Goal: Task Accomplishment & Management: Use online tool/utility

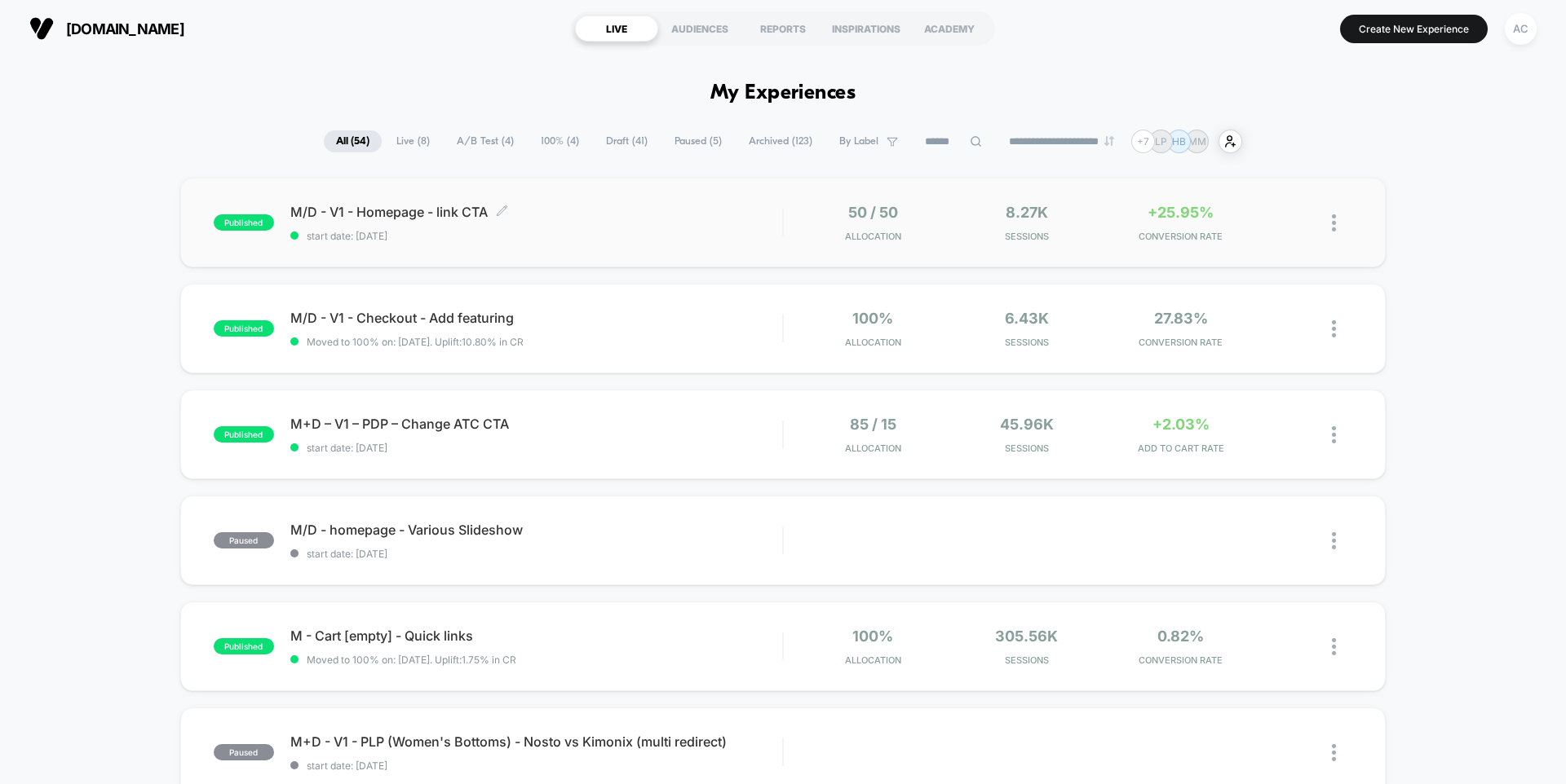
click at [610, 226] on div "M/D - V1 - Homepage - link CTA Click to edit experience details Click to edit e…" at bounding box center [536, 222] width 492 height 39
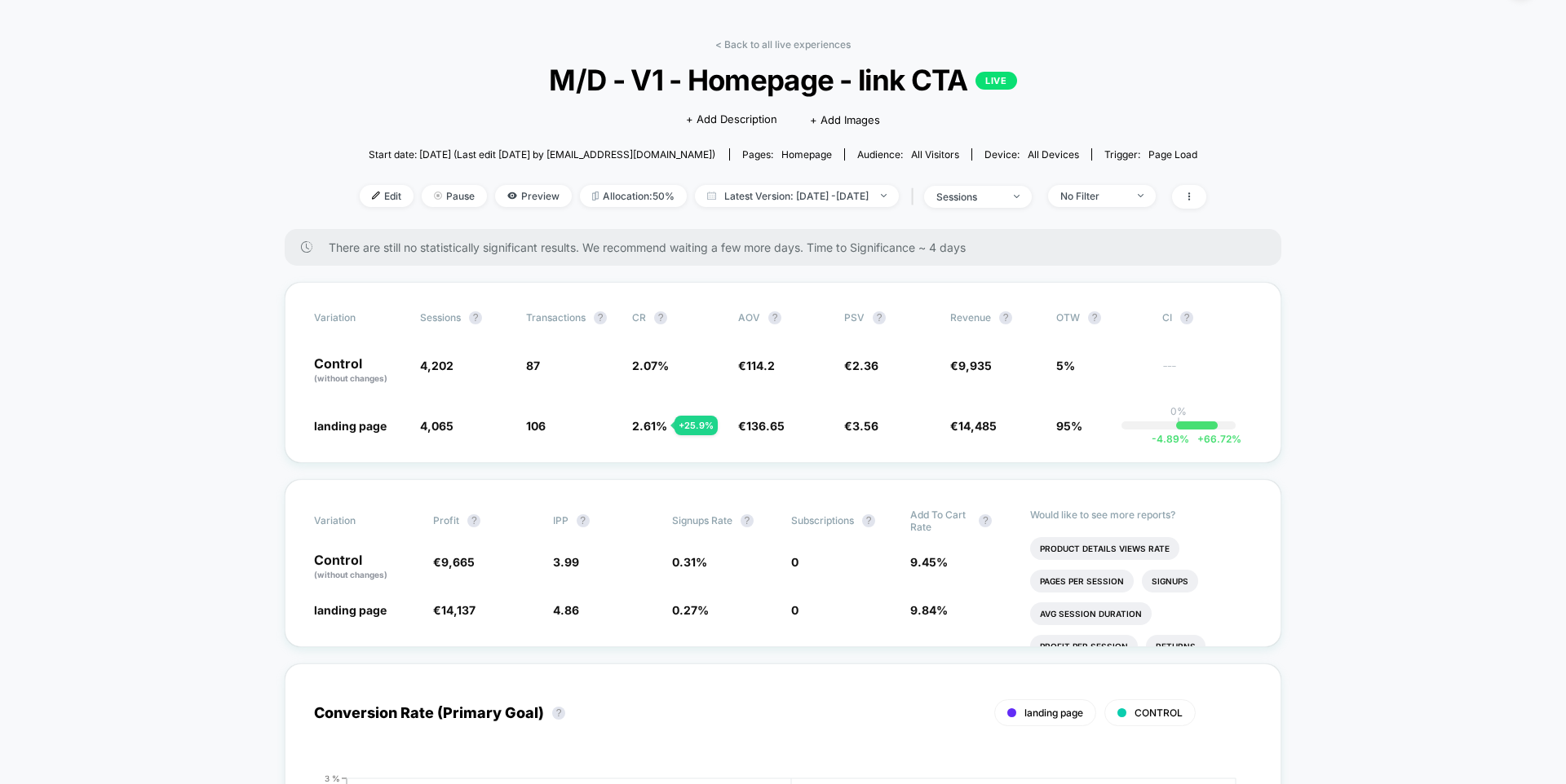
scroll to position [30, 0]
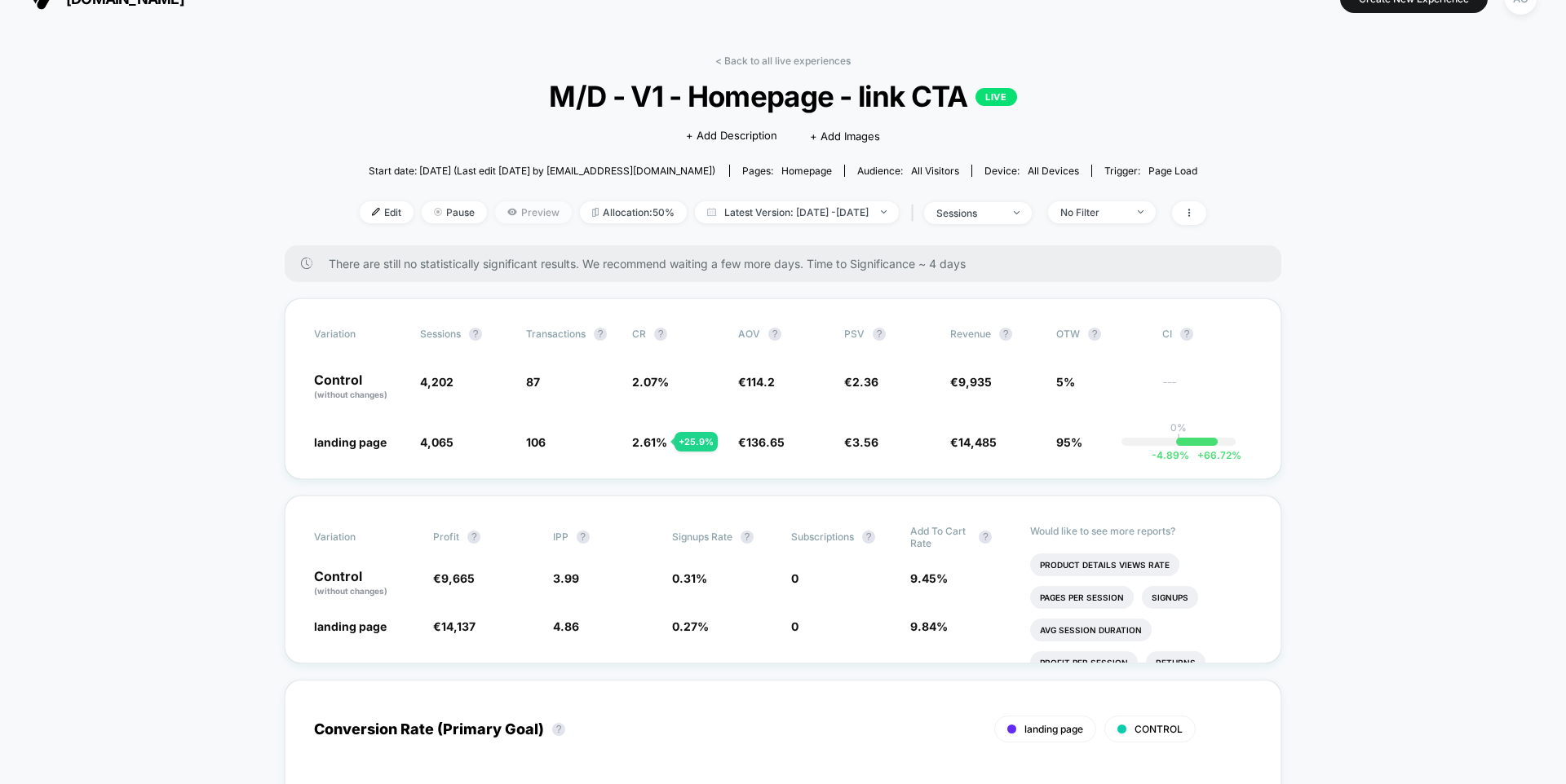
click at [518, 211] on span "Preview" at bounding box center [533, 212] width 77 height 22
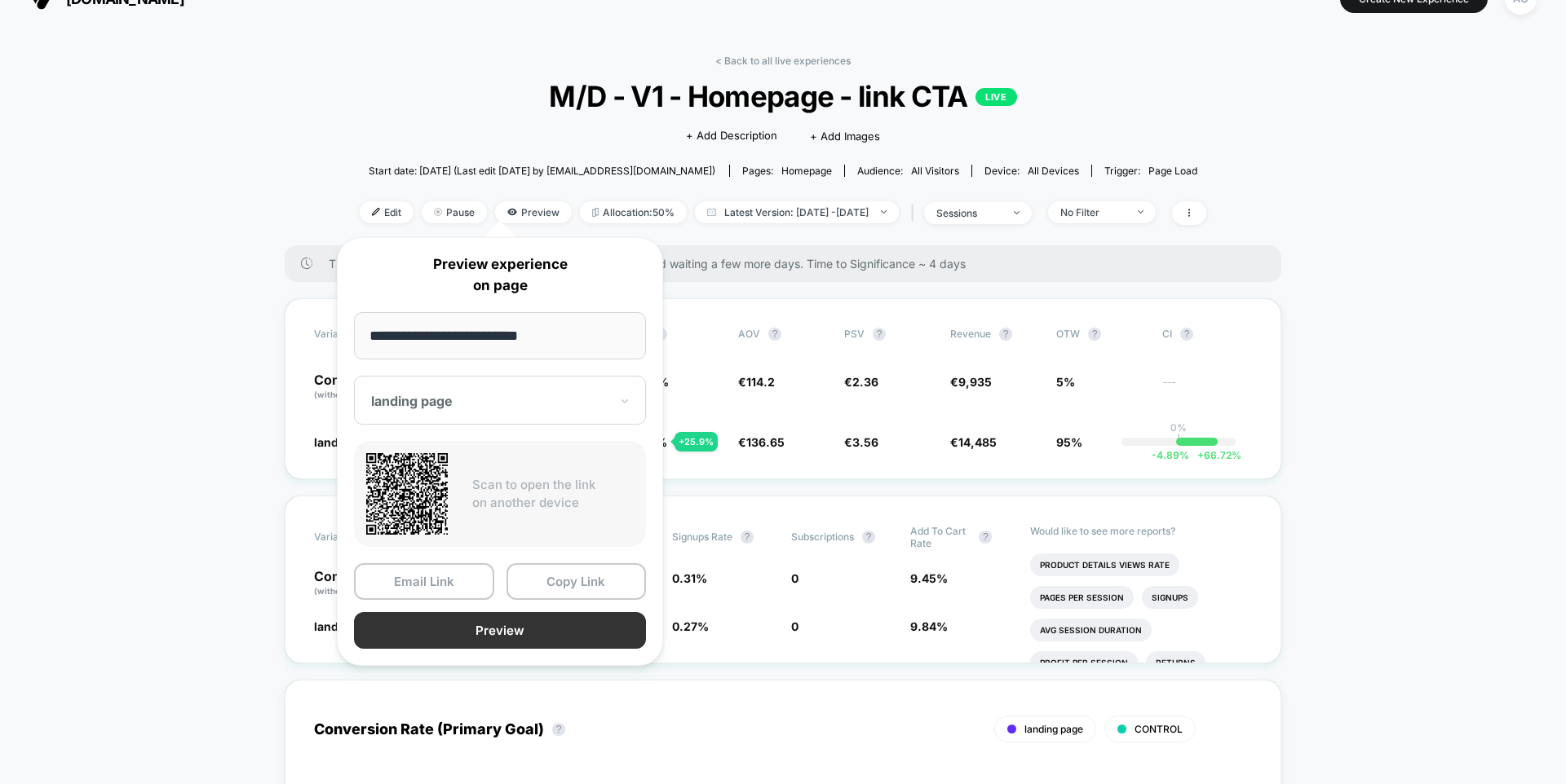
click at [493, 624] on button "Preview" at bounding box center [500, 630] width 292 height 37
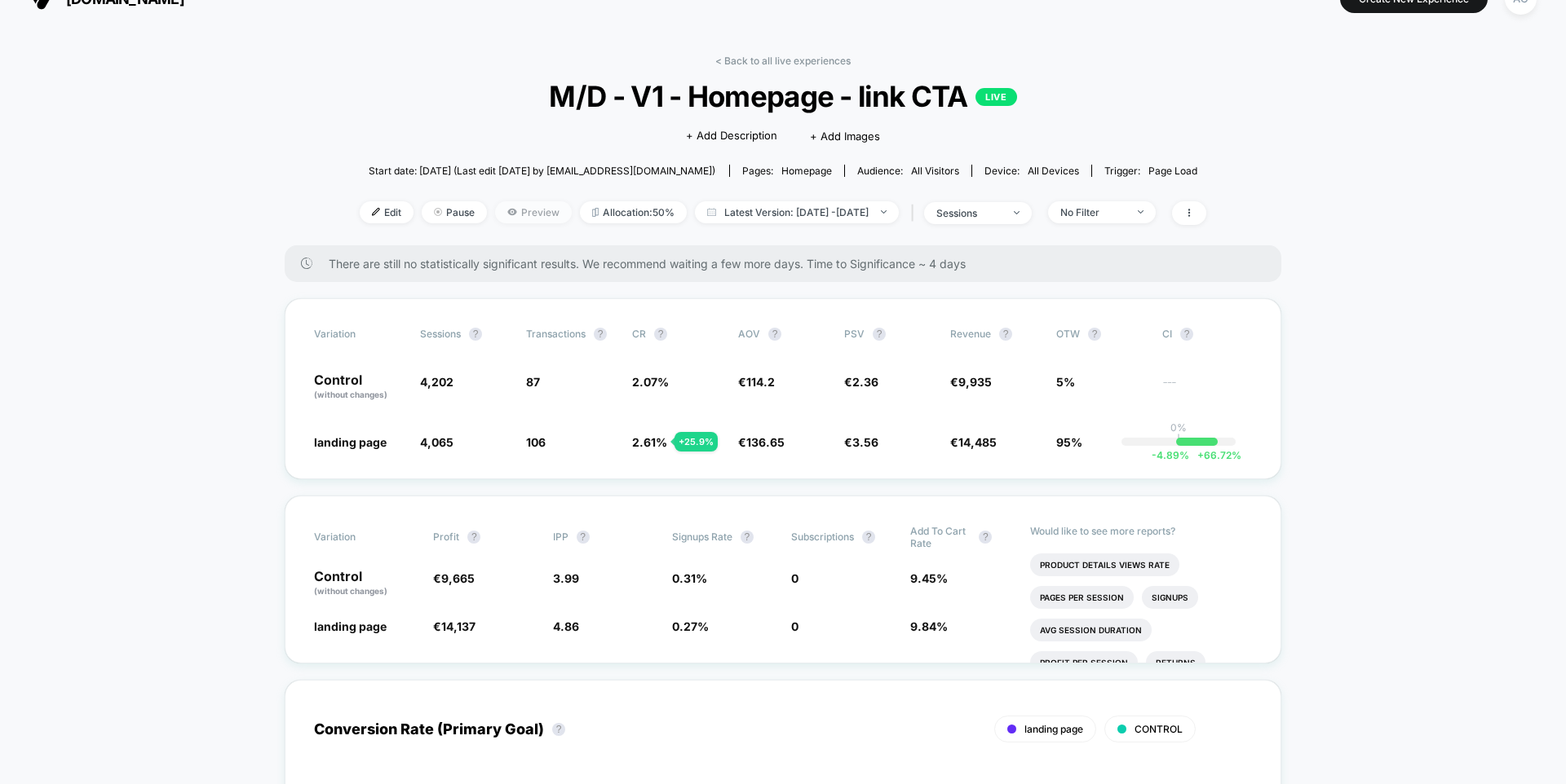
click at [495, 207] on span "Preview" at bounding box center [533, 212] width 77 height 22
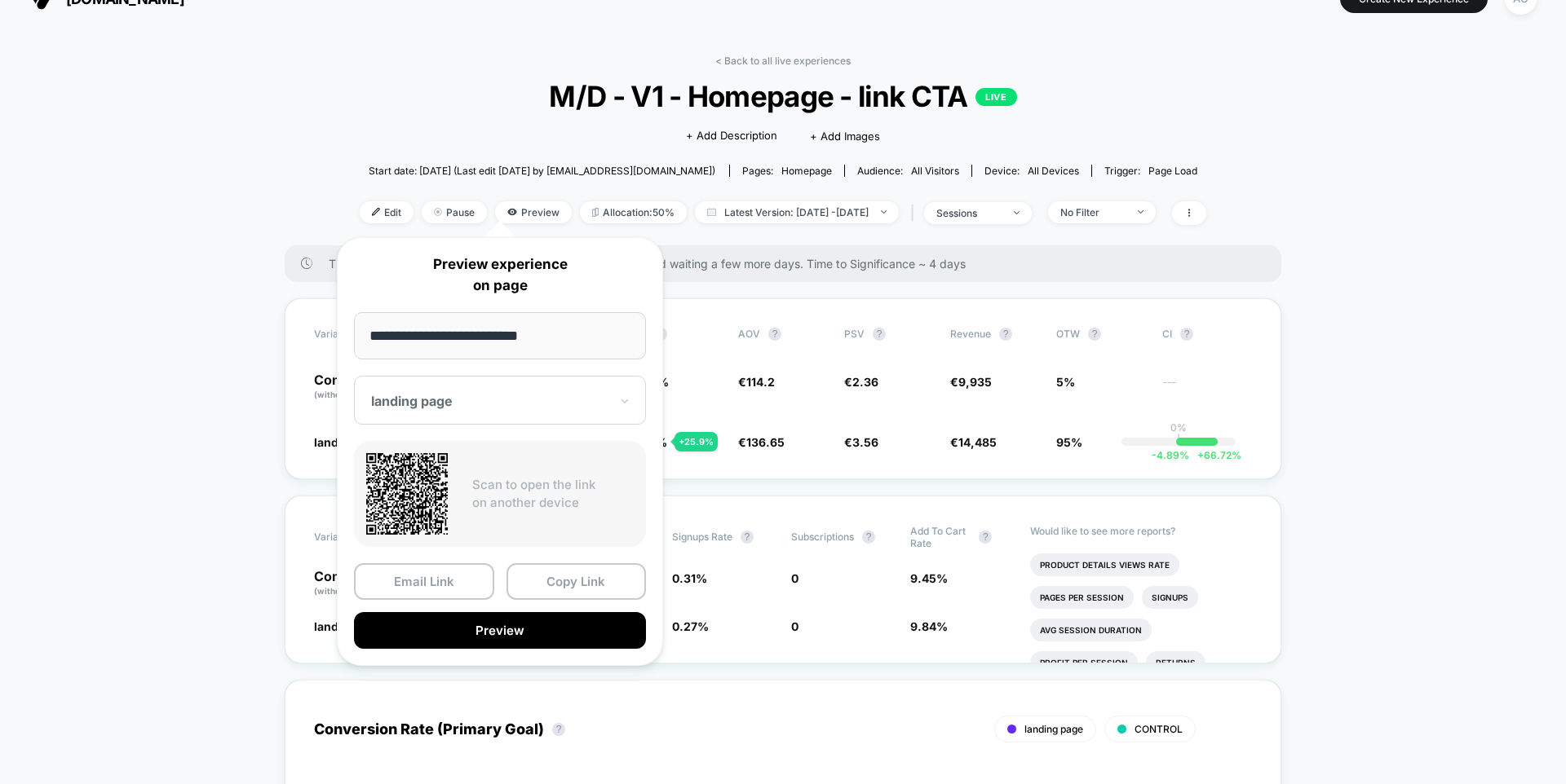
click at [446, 409] on div "landing page" at bounding box center [500, 400] width 292 height 49
click at [430, 484] on div "CONTROL" at bounding box center [500, 487] width 276 height 30
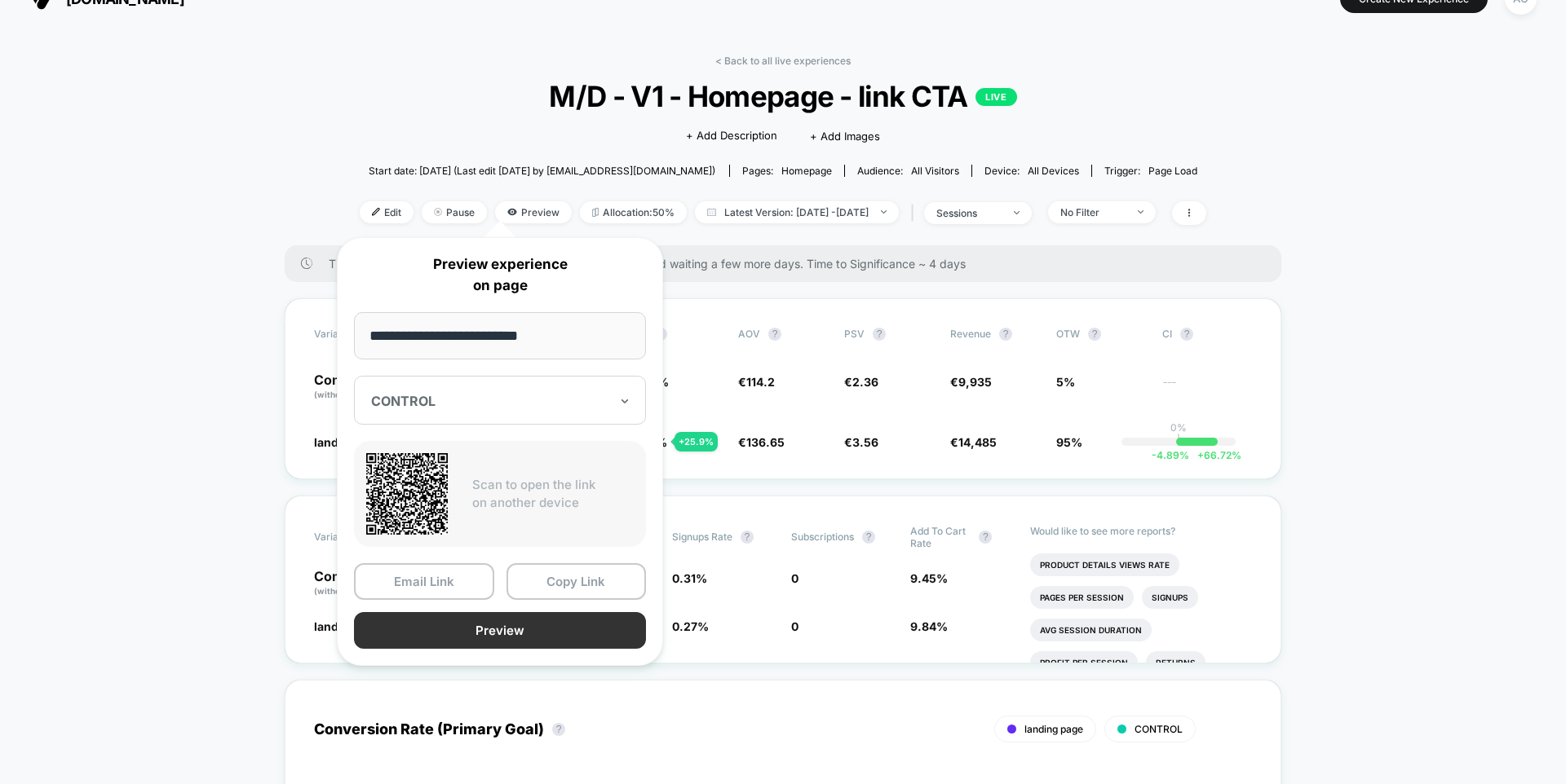
click at [441, 626] on button "Preview" at bounding box center [500, 630] width 292 height 37
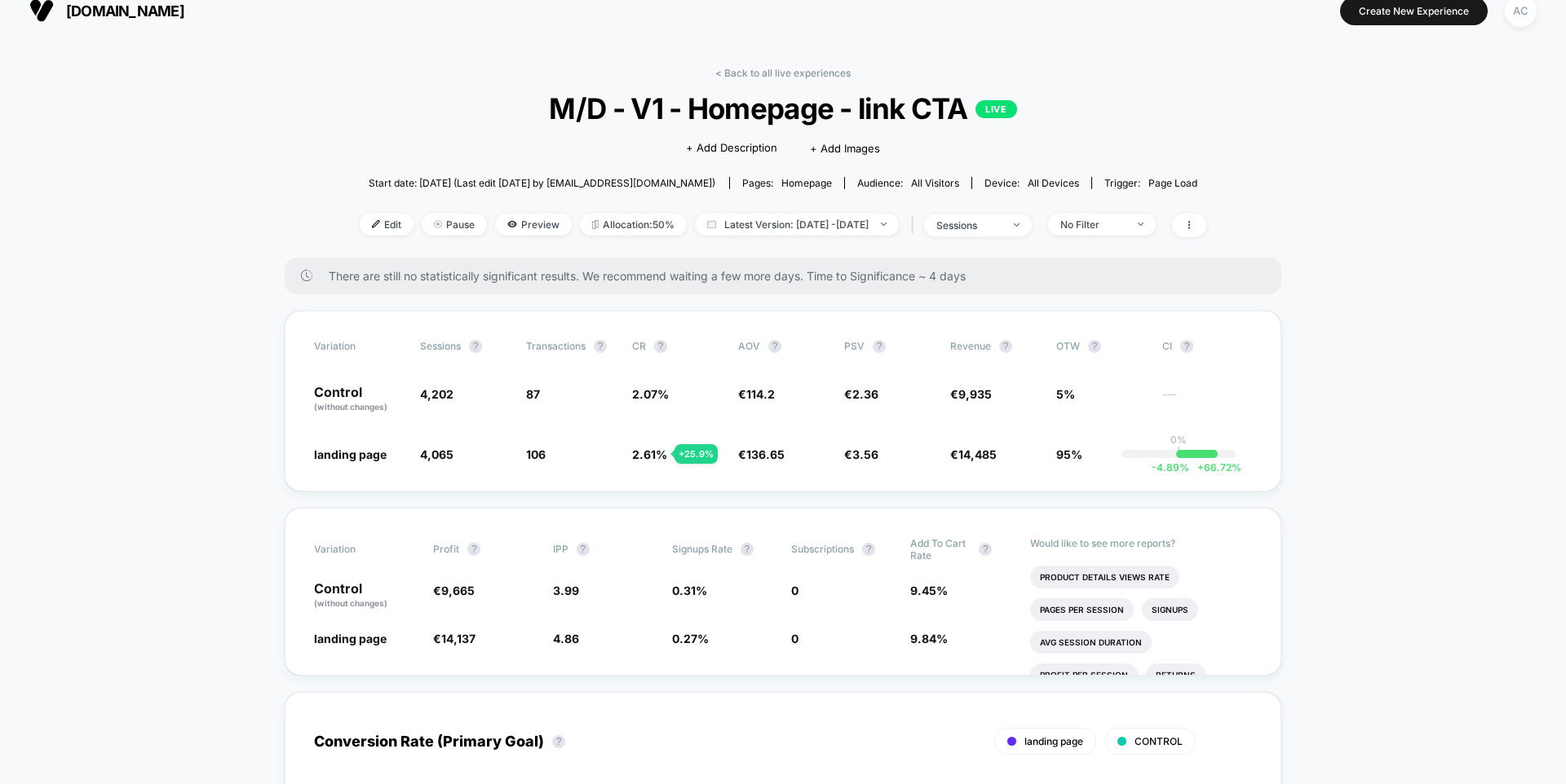
scroll to position [21, 0]
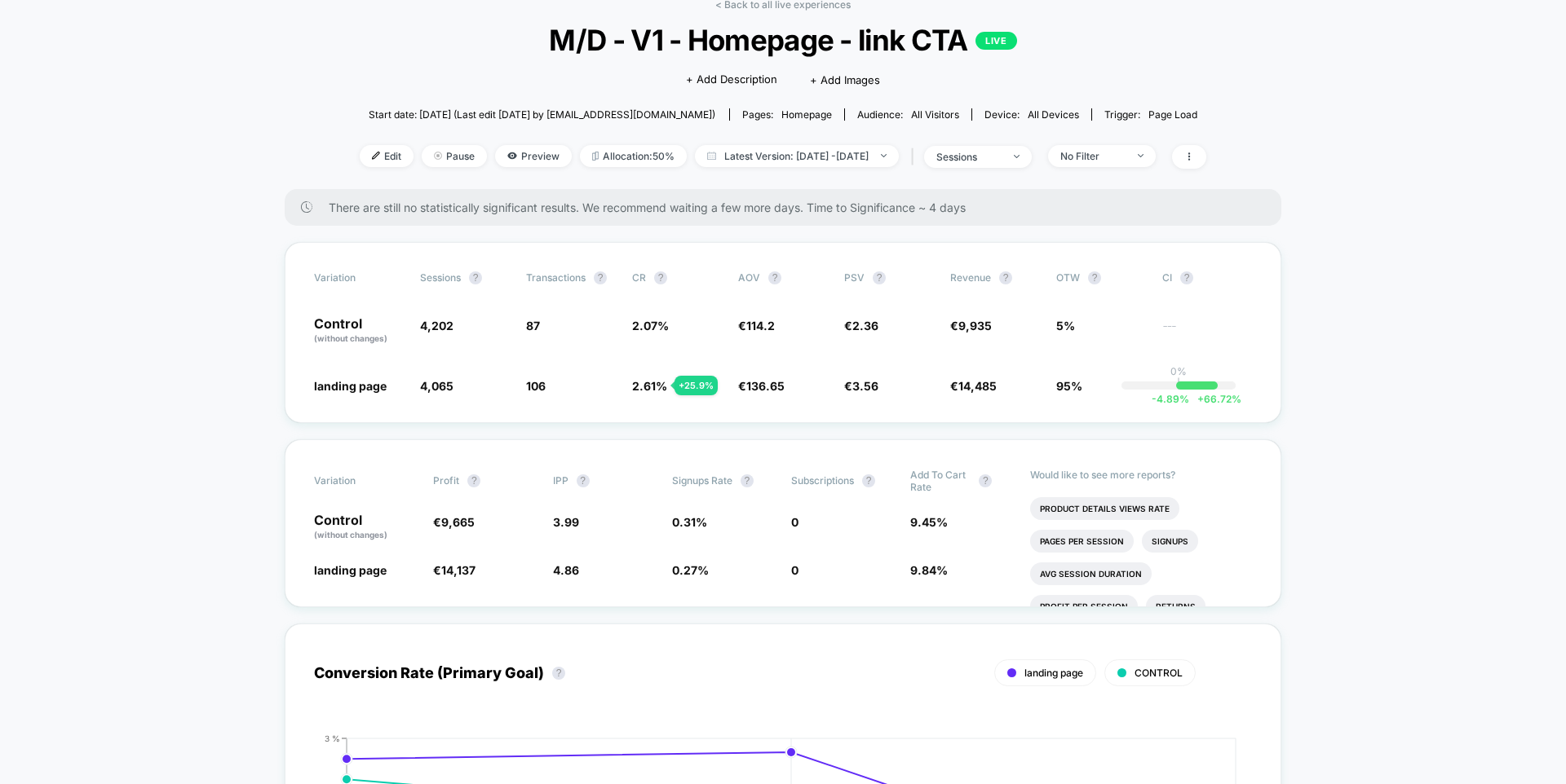
scroll to position [0, 0]
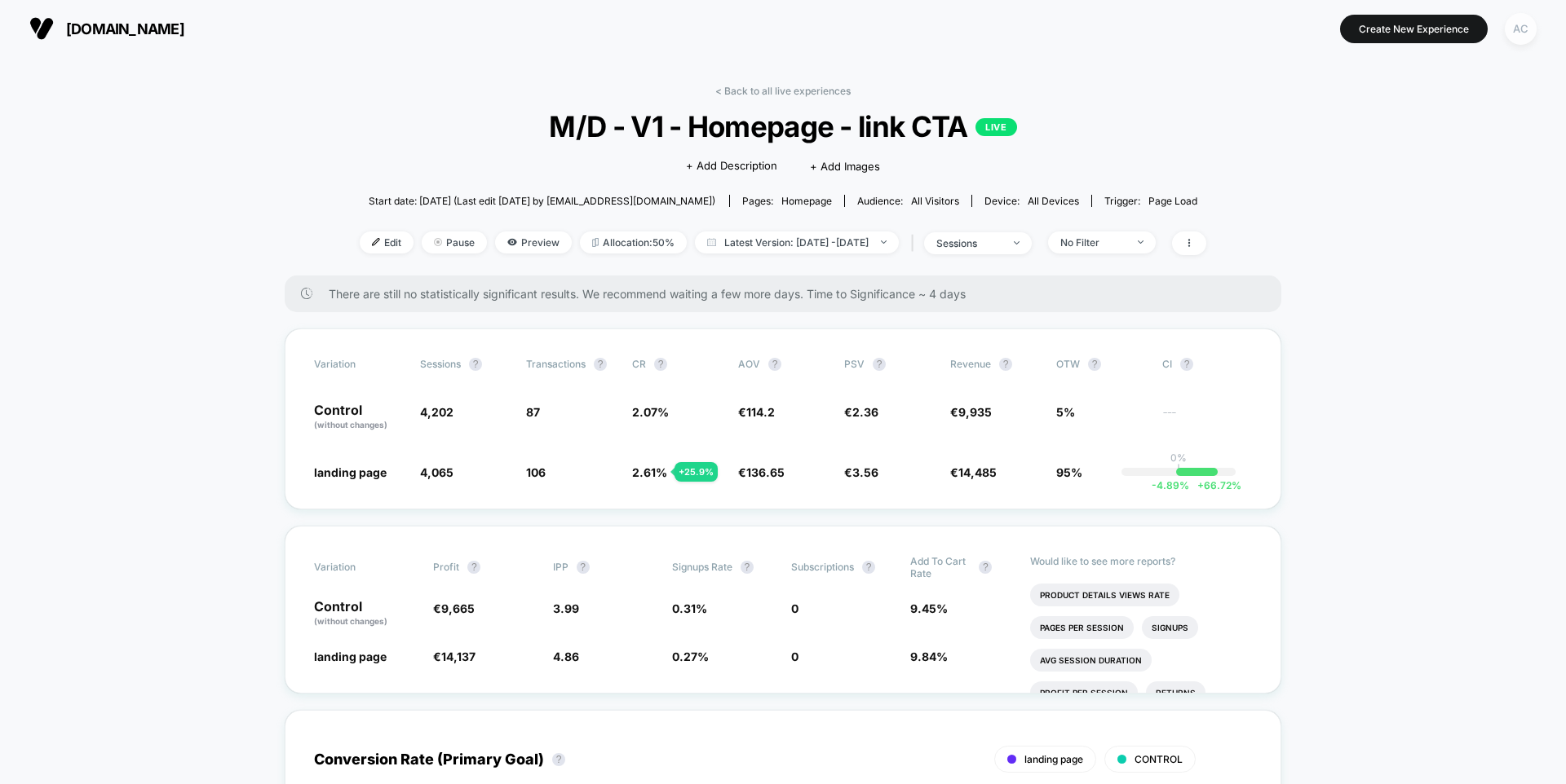
click at [1520, 37] on div "AC" at bounding box center [1520, 29] width 31 height 31
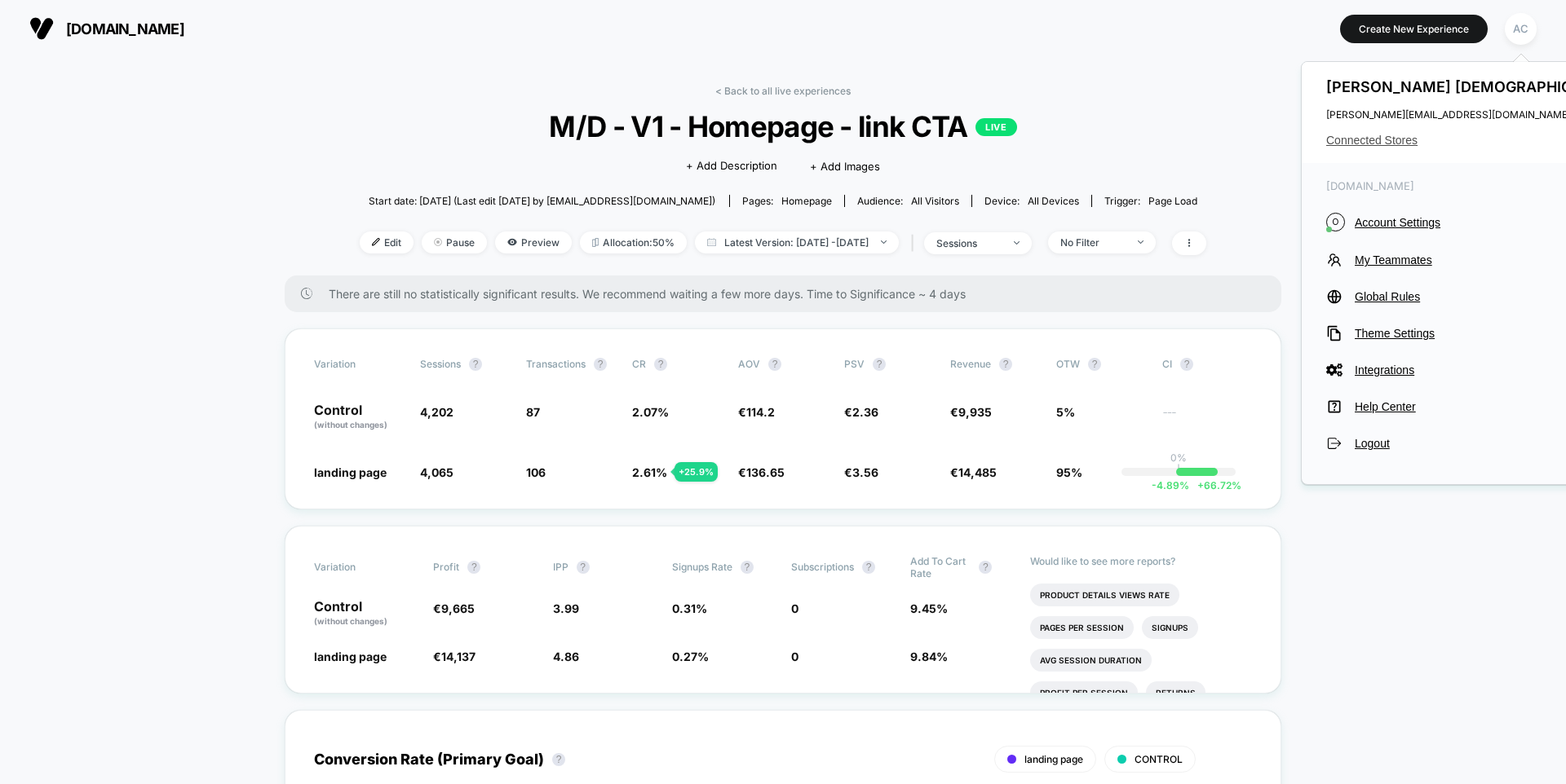
click at [1370, 142] on span "Connected Stores" at bounding box center [1475, 140] width 299 height 13
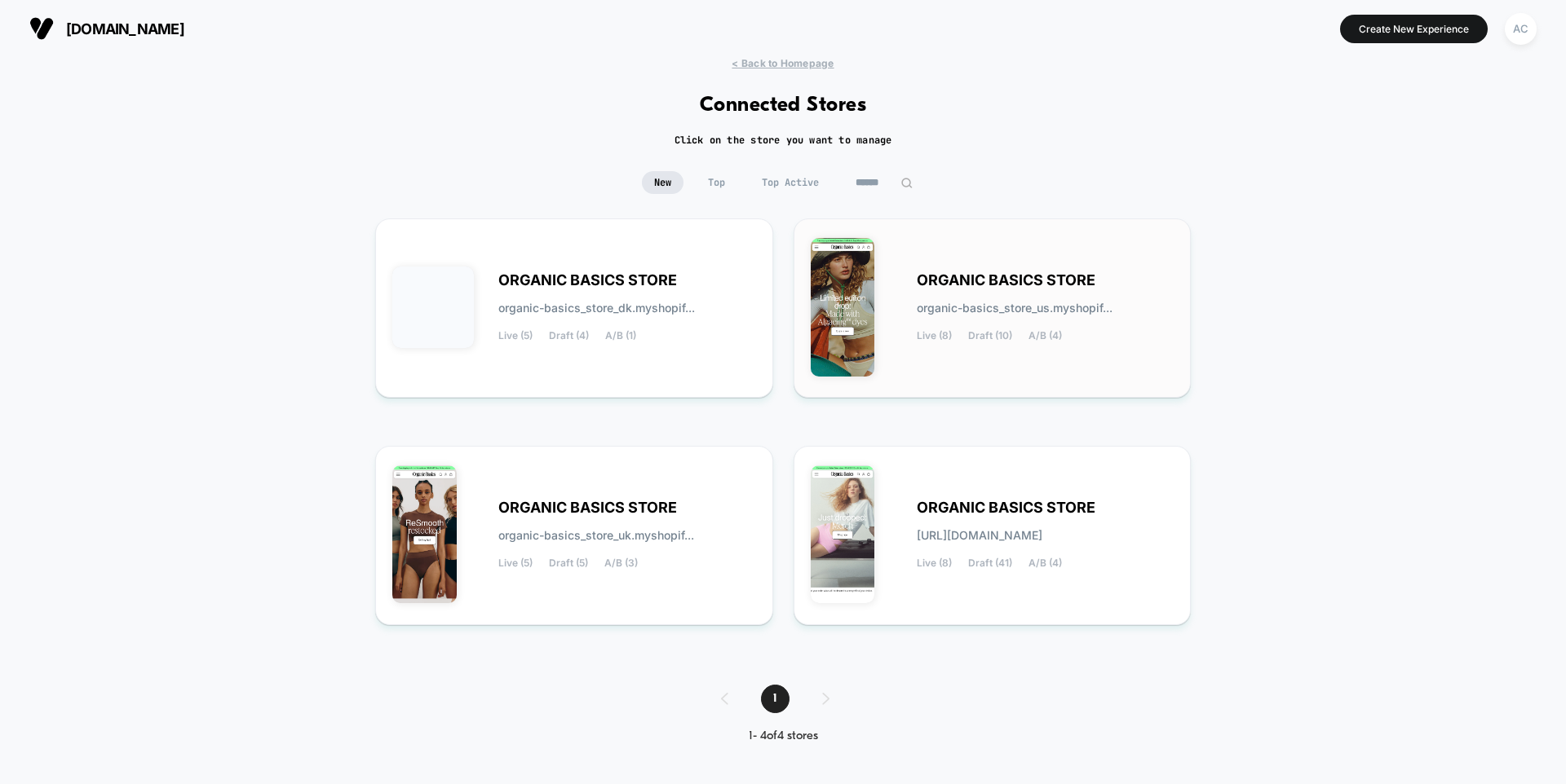
click at [1037, 298] on div "ORGANIC BASICS STORE organic-basics_store_us.myshopif... Live (8) Draft (10) A/…" at bounding box center [1045, 308] width 257 height 67
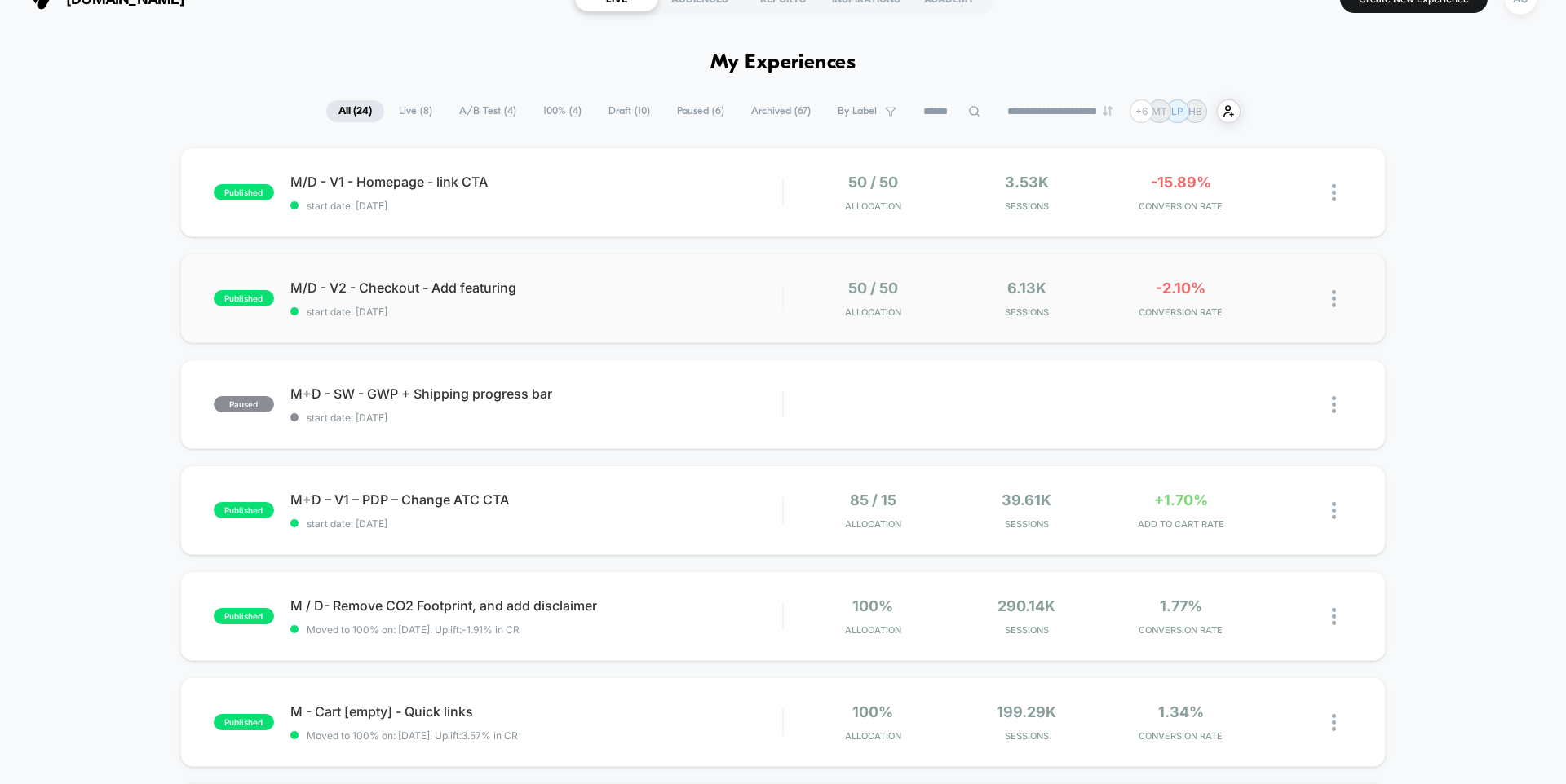
scroll to position [8, 0]
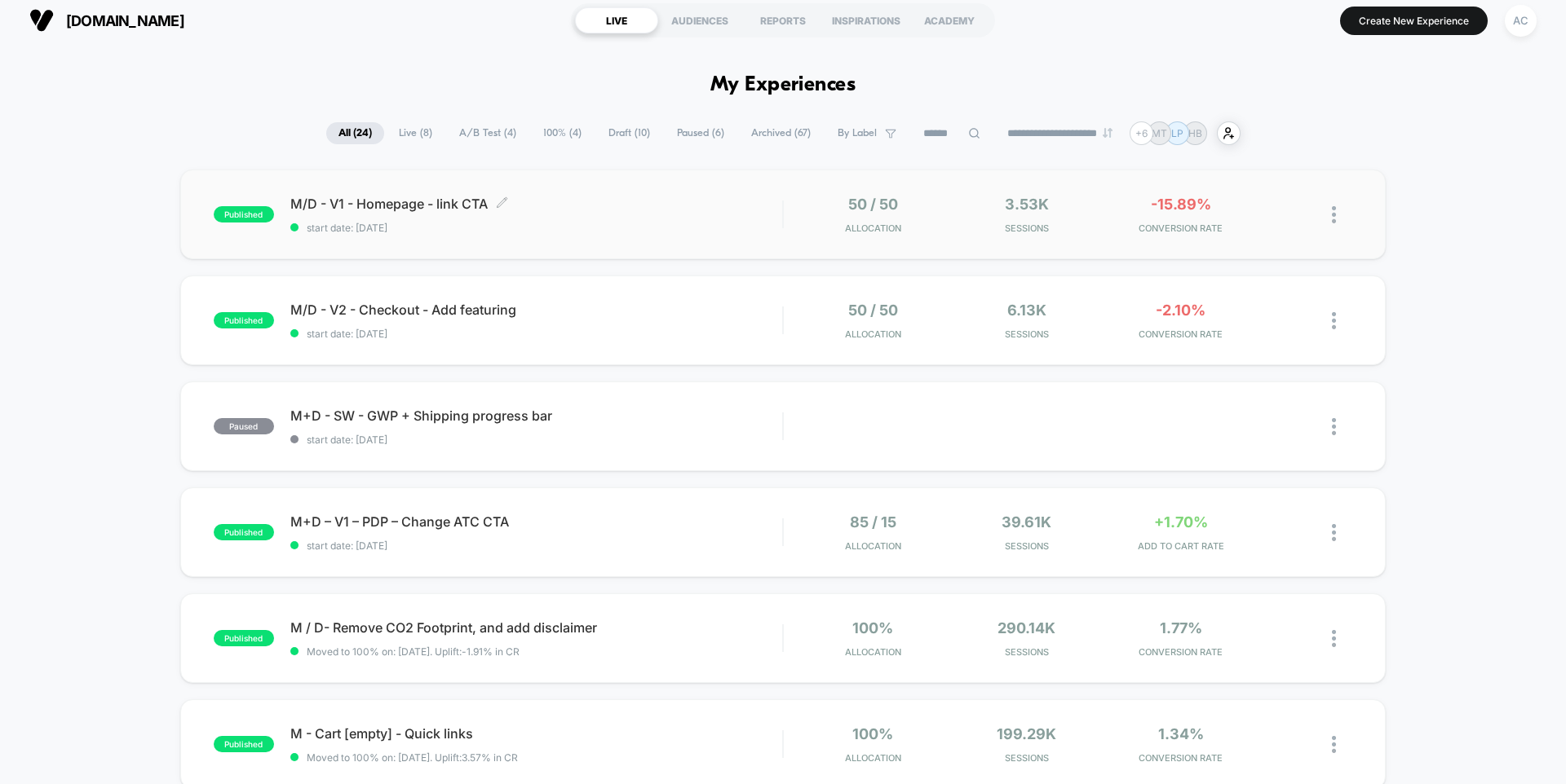
click at [598, 201] on span "M/D - V1 - Homepage - link CTA Click to edit experience details" at bounding box center [536, 203] width 492 height 16
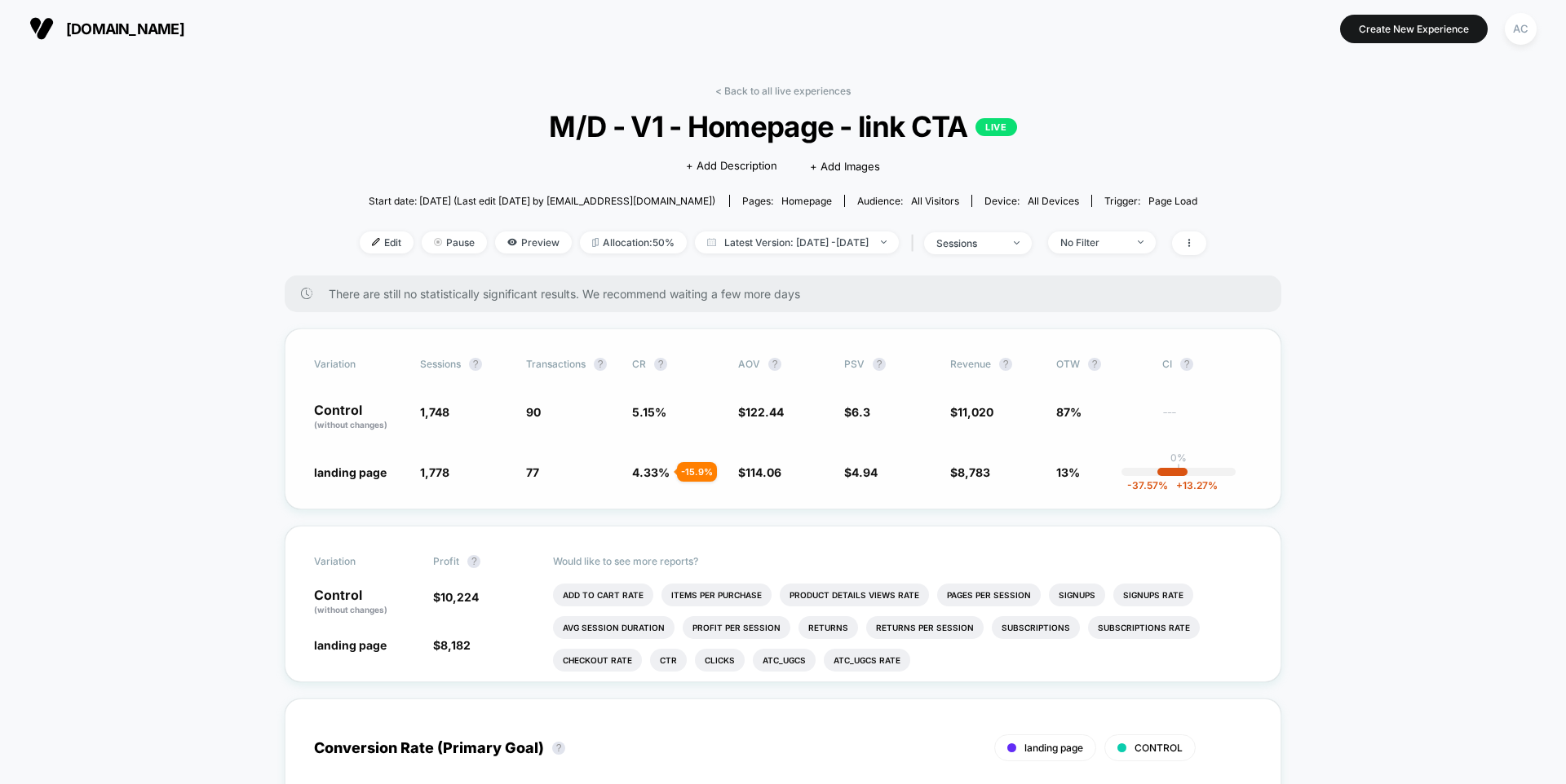
scroll to position [9, 0]
